Goal: Task Accomplishment & Management: Use online tool/utility

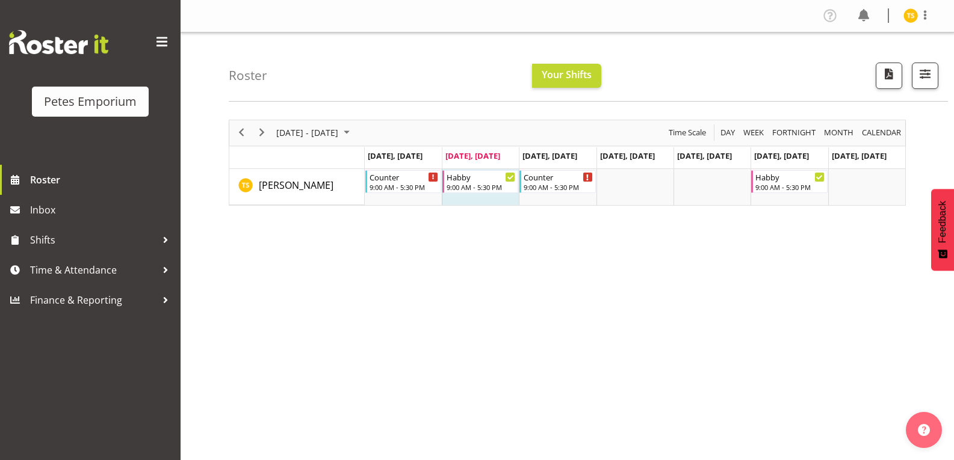
click at [907, 21] on img at bounding box center [910, 15] width 14 height 14
click at [432, 304] on div "[DATE] - [DATE] [DATE] Day Week Fortnight Month calendar Month Agenda Time Scal…" at bounding box center [591, 351] width 725 height 481
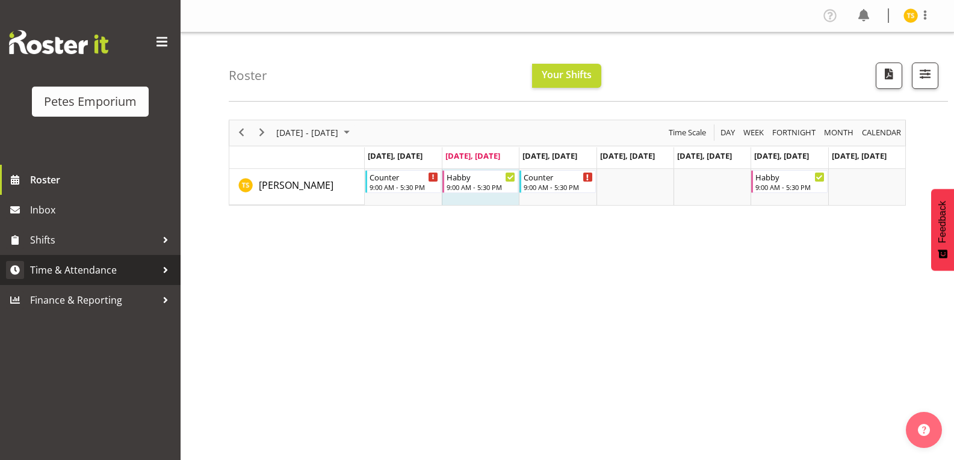
click at [96, 274] on span "Time & Attendance" at bounding box center [93, 270] width 126 height 18
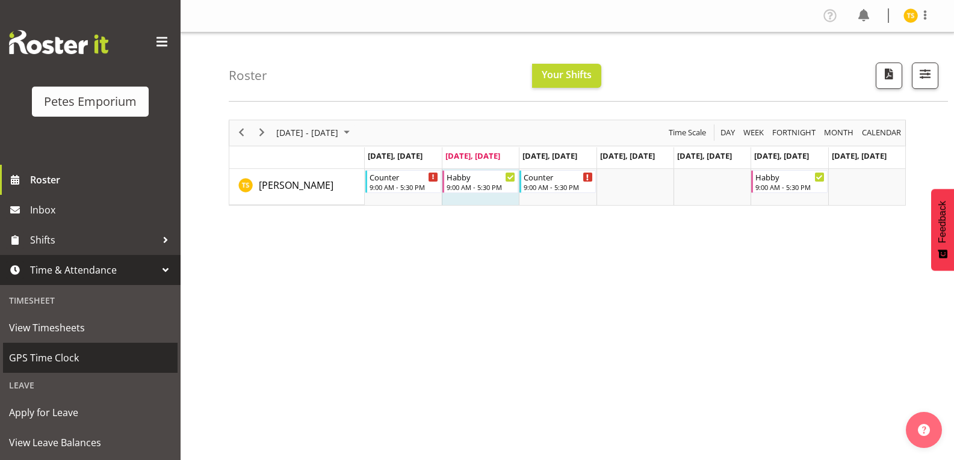
click at [57, 362] on span "GPS Time Clock" at bounding box center [90, 358] width 162 height 18
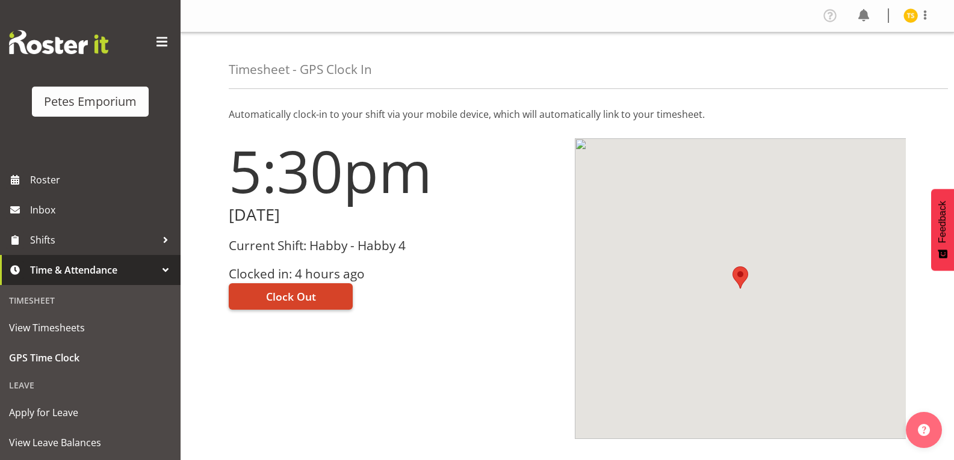
click at [314, 303] on span "Clock Out" at bounding box center [291, 297] width 50 height 16
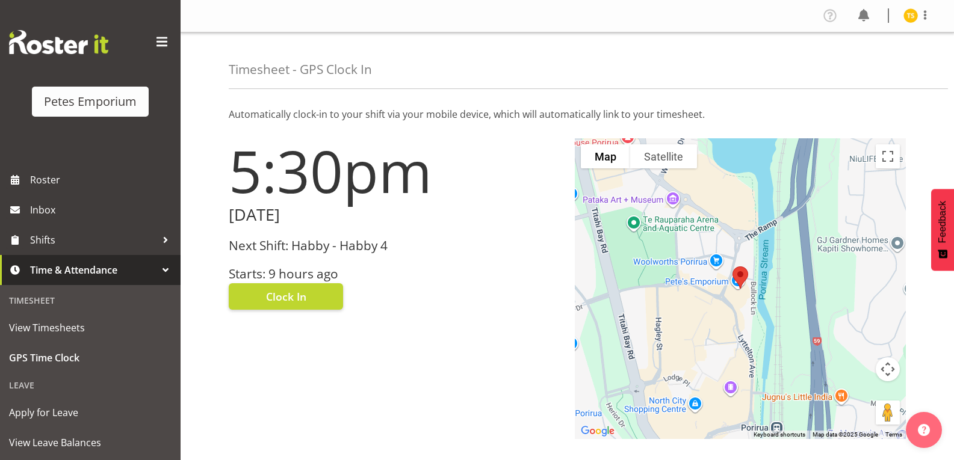
click at [907, 15] on img at bounding box center [910, 15] width 14 height 14
click at [860, 64] on link "Log Out" at bounding box center [875, 63] width 116 height 22
